Goal: Transaction & Acquisition: Purchase product/service

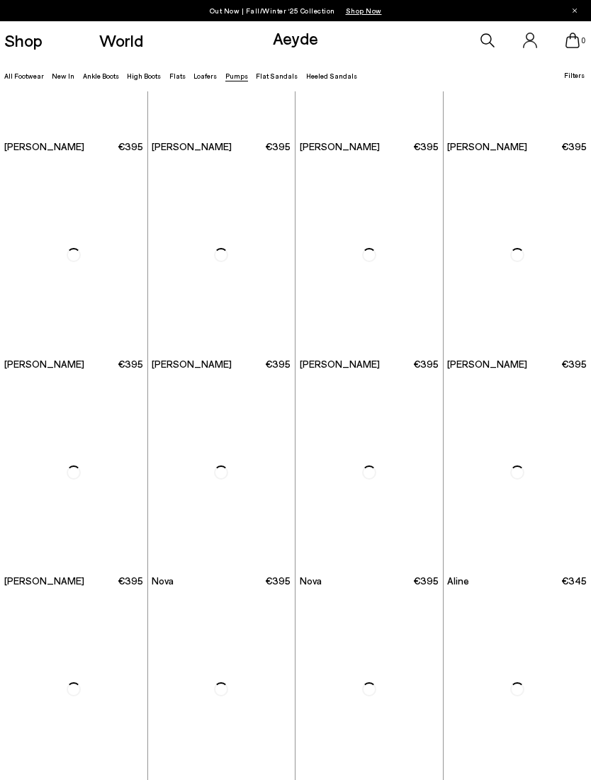
scroll to position [3186, 0]
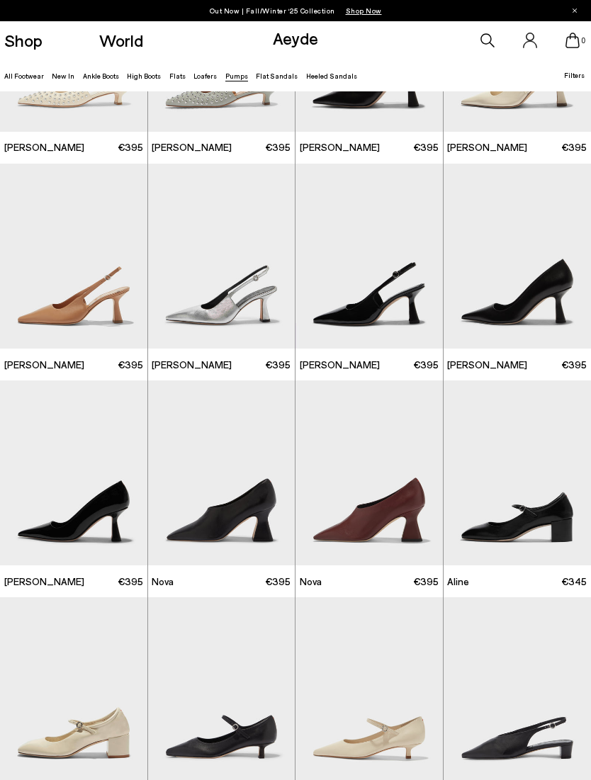
click at [264, 77] on link "Flat Sandals" at bounding box center [277, 76] width 42 height 9
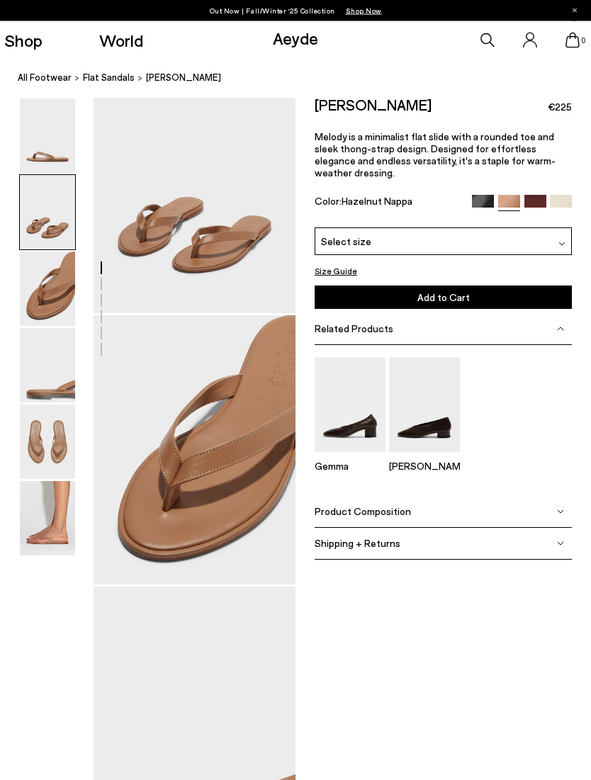
scroll to position [327, 0]
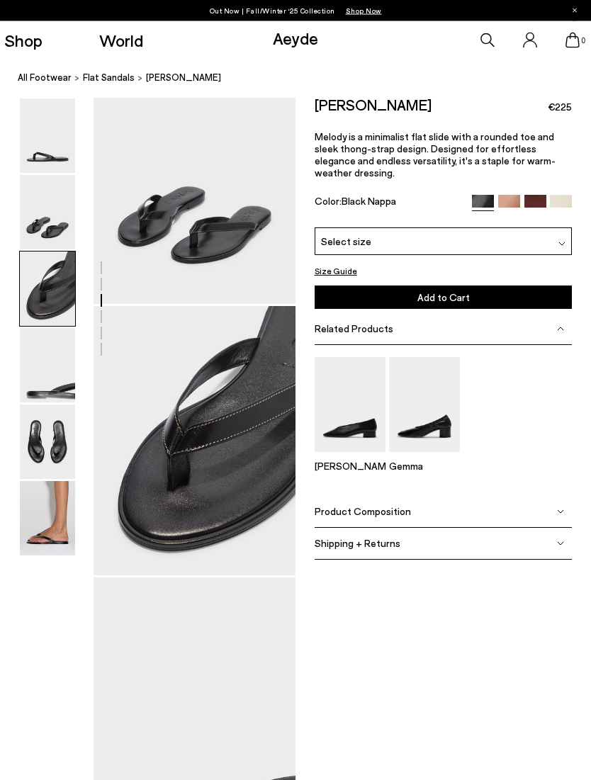
scroll to position [335, 0]
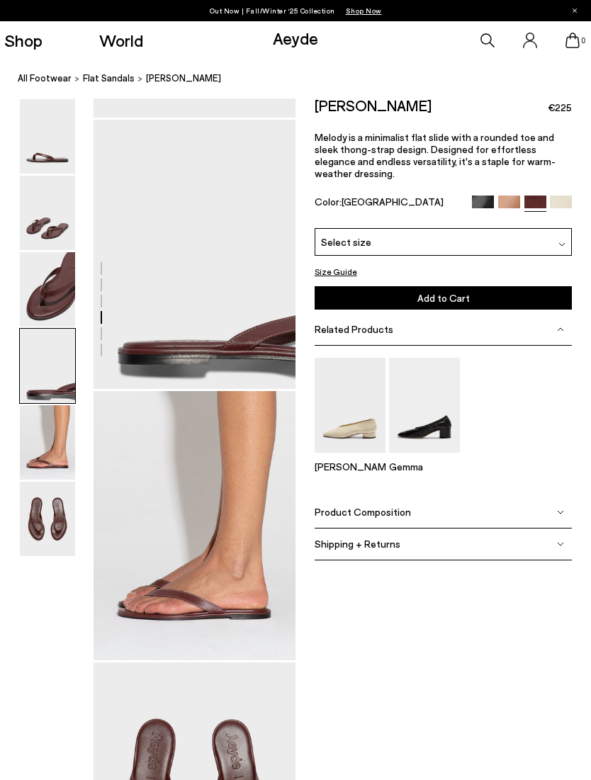
scroll to position [792, 0]
